Goal: Find specific page/section

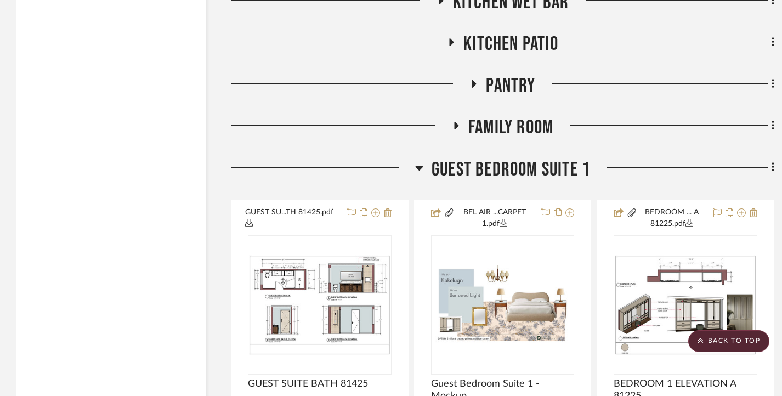
scroll to position [3400, 0]
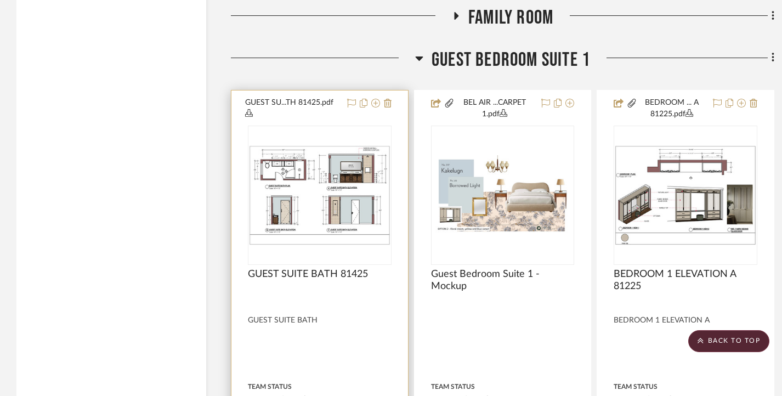
click at [330, 198] on img "0" at bounding box center [319, 195] width 141 height 100
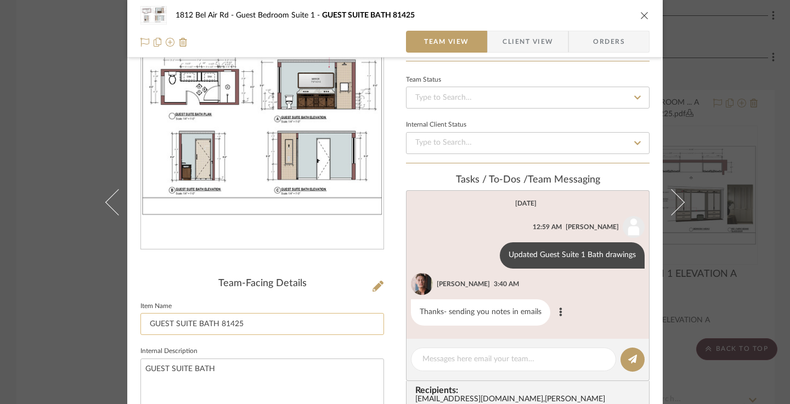
scroll to position [0, 0]
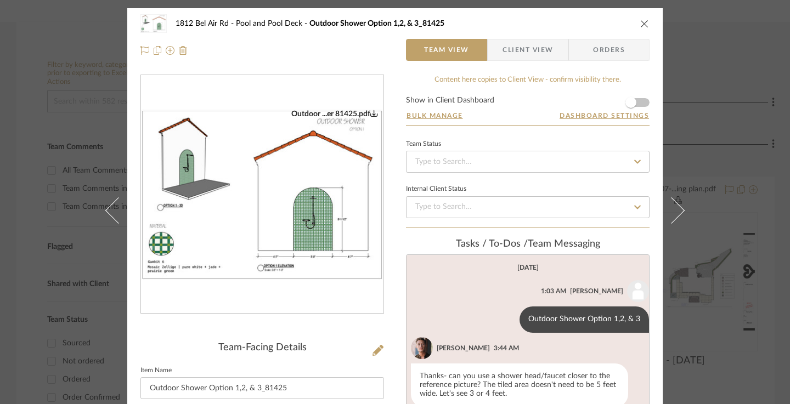
click at [19, 173] on div "1812 Bel Air Rd Pool and Pool Deck Outdoor Shower Option 1,2, & 3_81425 Team Vi…" at bounding box center [395, 202] width 790 height 404
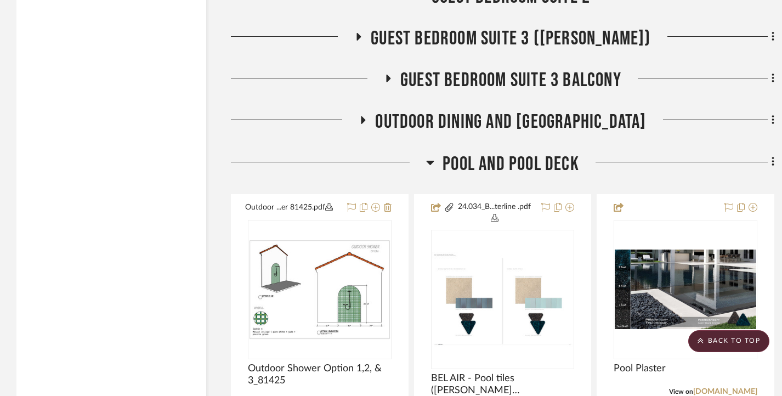
scroll to position [4990, 0]
